Goal: Find contact information: Find contact information

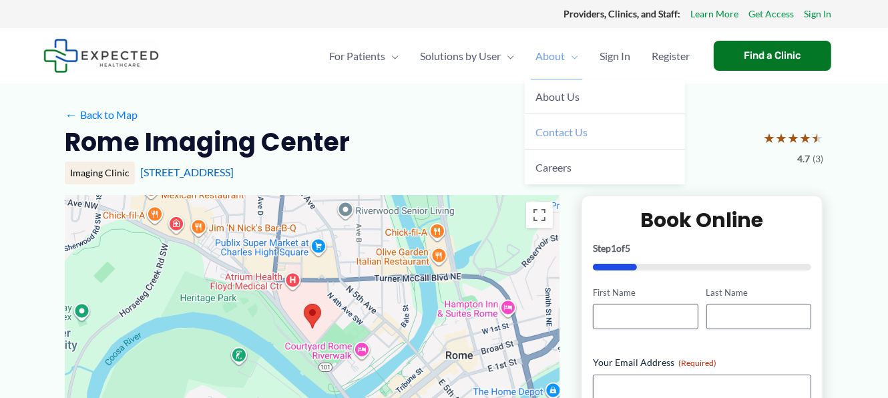
click at [558, 130] on span "Contact Us" at bounding box center [562, 132] width 52 height 13
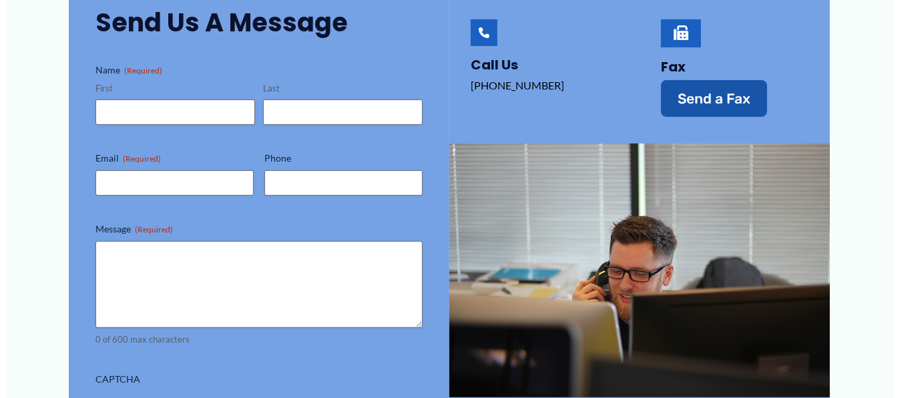
scroll to position [266, 0]
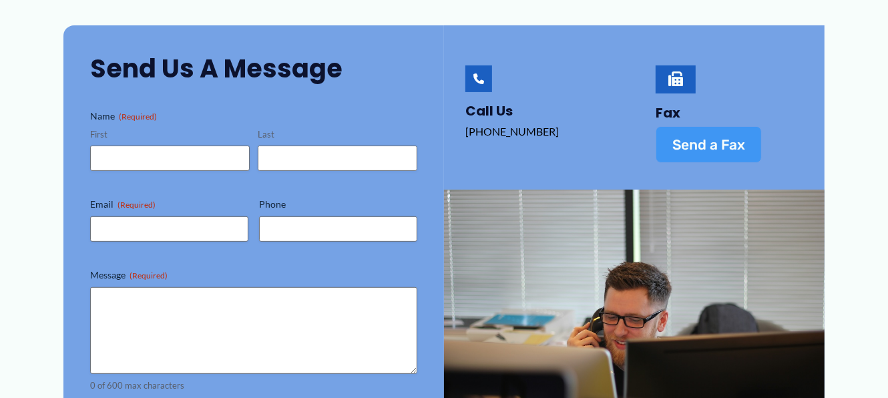
click at [692, 138] on span "Send a Fax" at bounding box center [708, 145] width 73 height 14
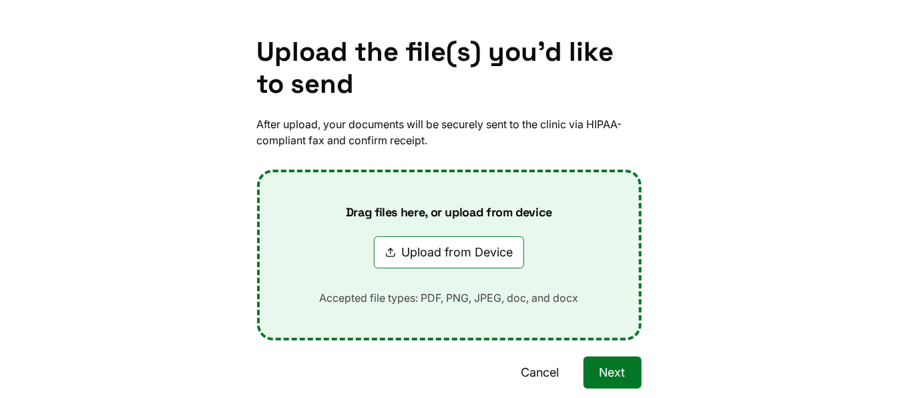
scroll to position [0, 0]
